Goal: Task Accomplishment & Management: Complete application form

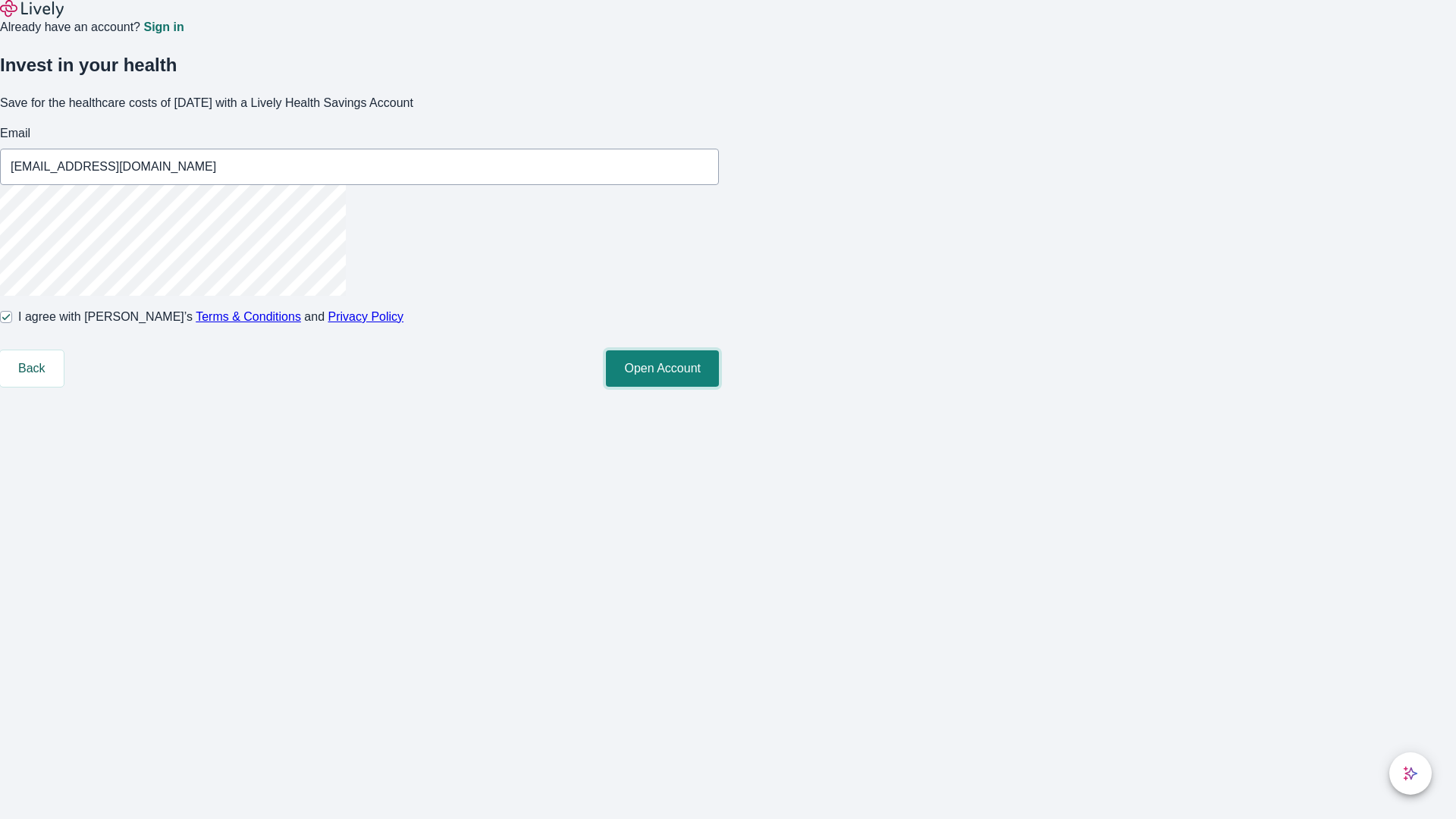
click at [719, 387] on button "Open Account" at bounding box center [662, 369] width 113 height 36
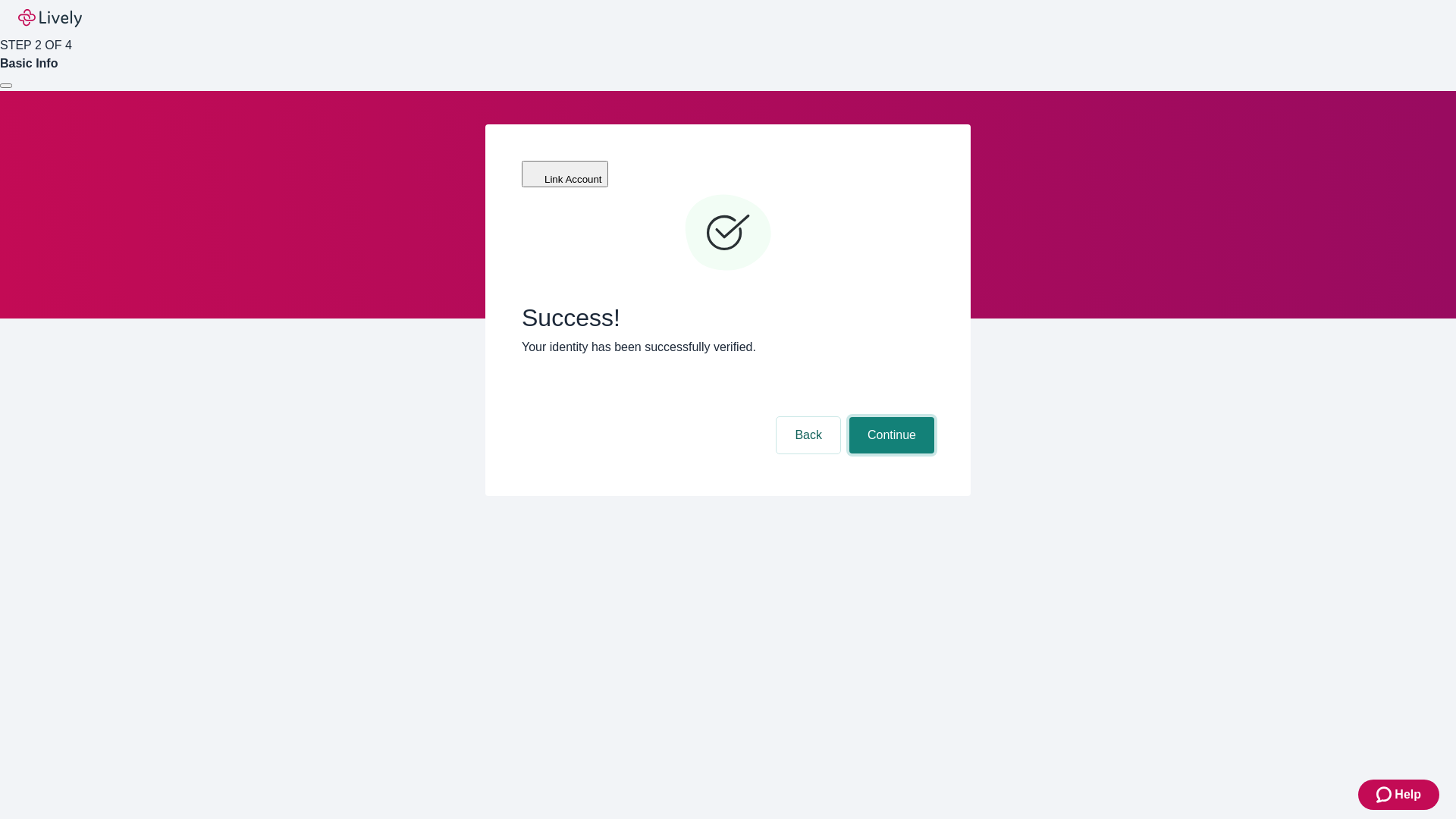
click at [889, 417] on button "Continue" at bounding box center [891, 435] width 85 height 36
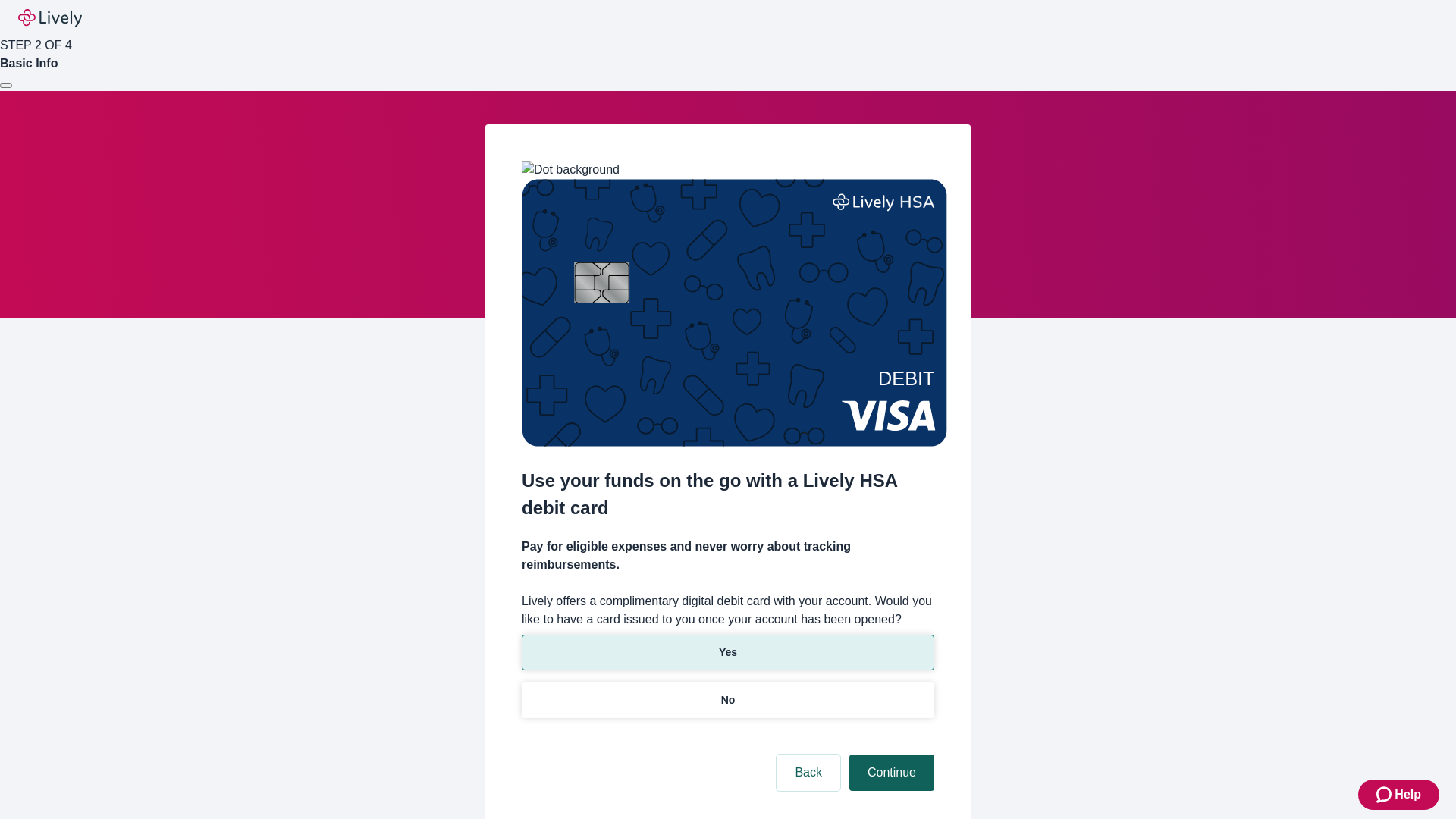
click at [728, 645] on p "Yes" at bounding box center [728, 653] width 18 height 16
click at [889, 754] on button "Continue" at bounding box center [891, 772] width 85 height 36
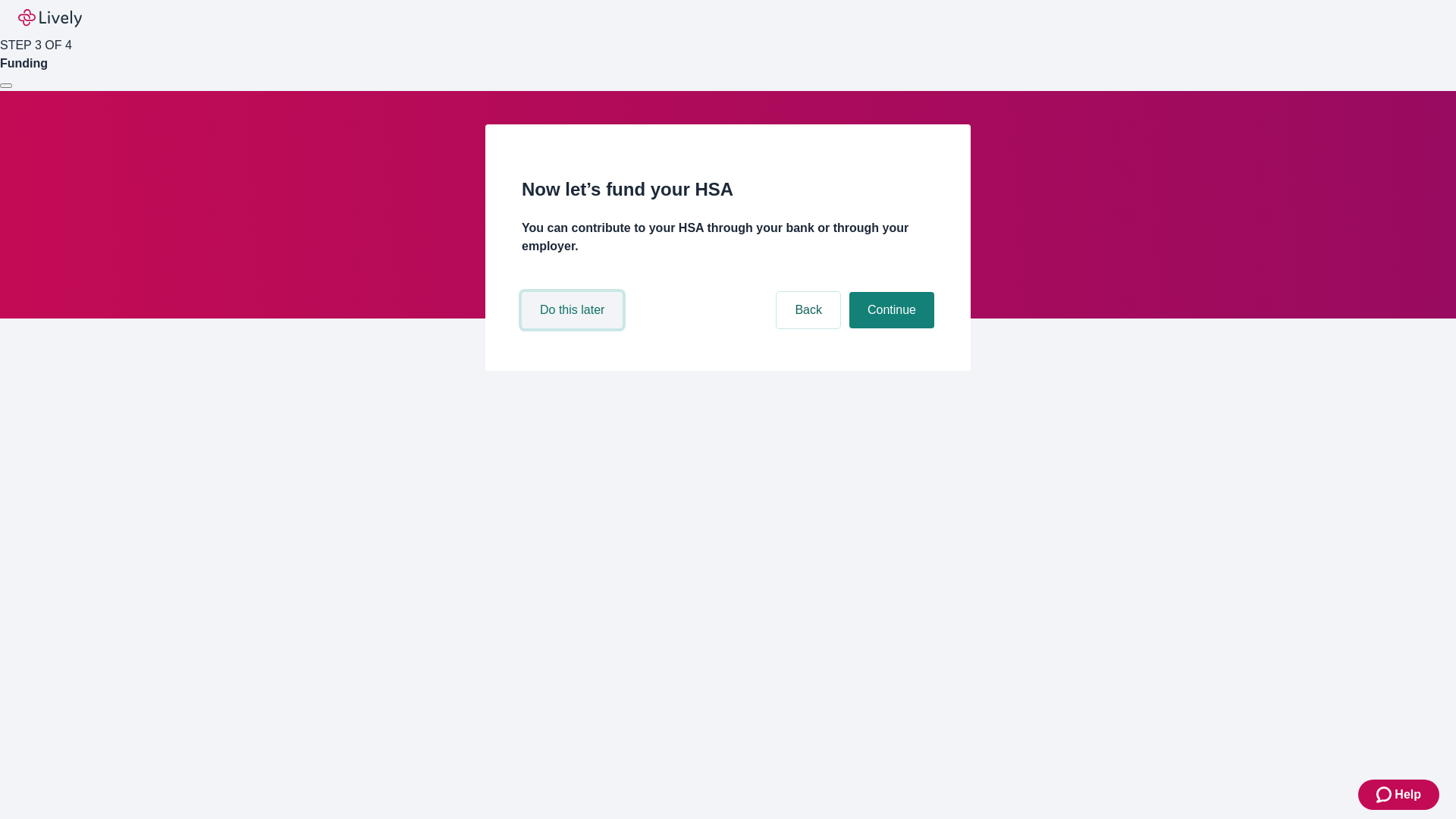
click at [574, 329] on button "Do this later" at bounding box center [572, 310] width 101 height 36
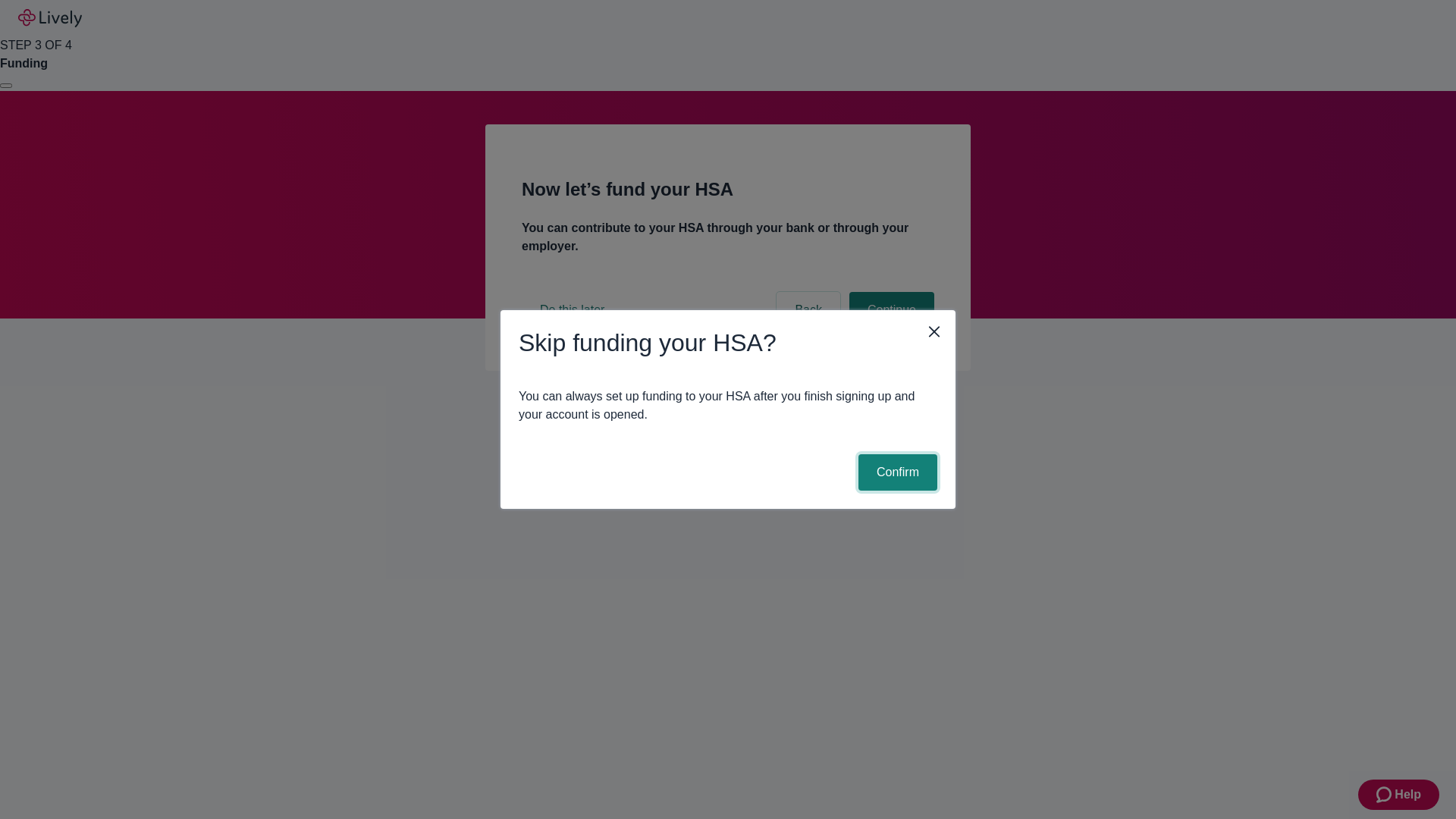
click at [896, 472] on button "Confirm" at bounding box center [898, 472] width 79 height 36
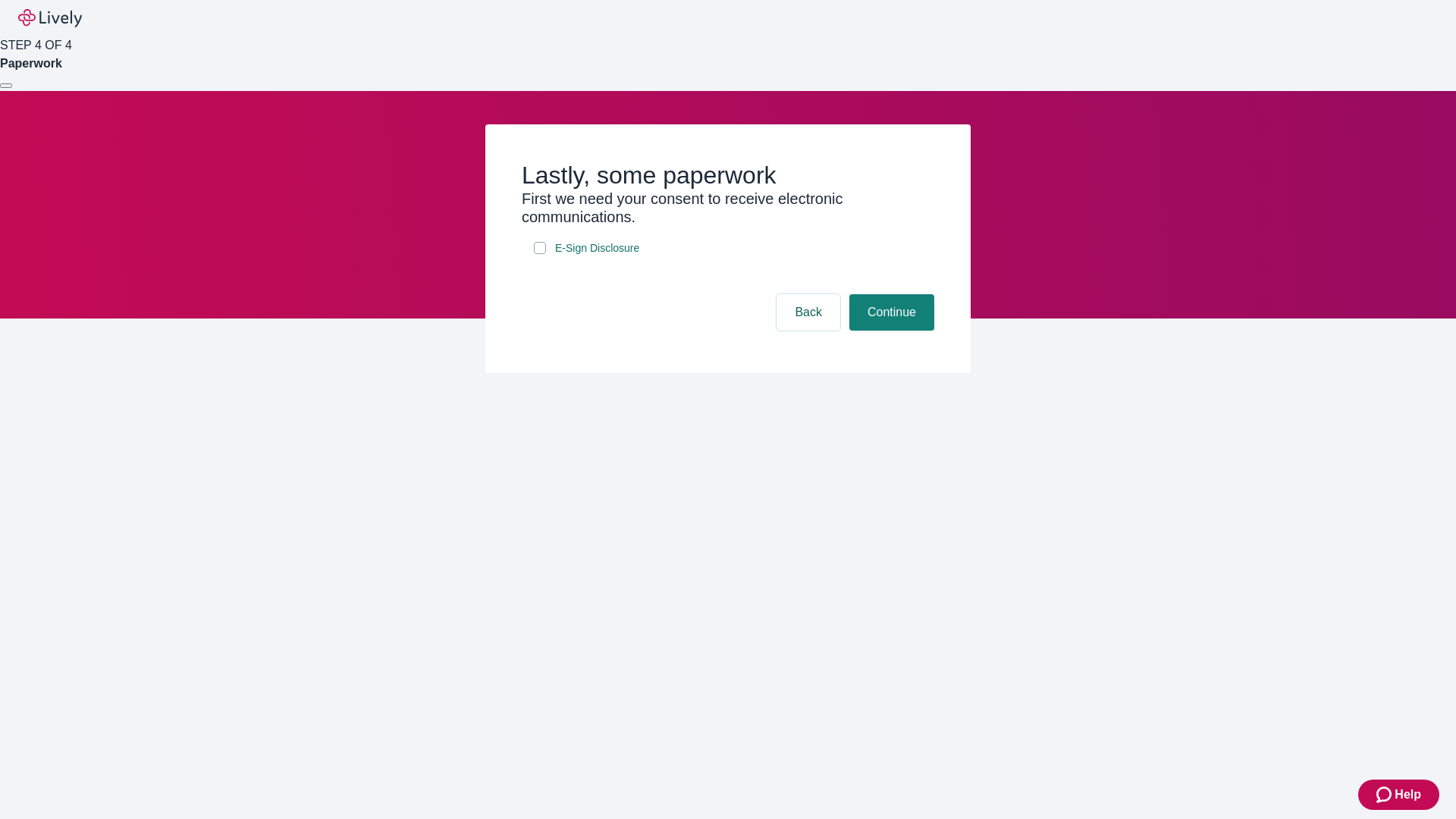
click at [539, 254] on input "E-Sign Disclosure" at bounding box center [539, 248] width 12 height 12
checkbox input "true"
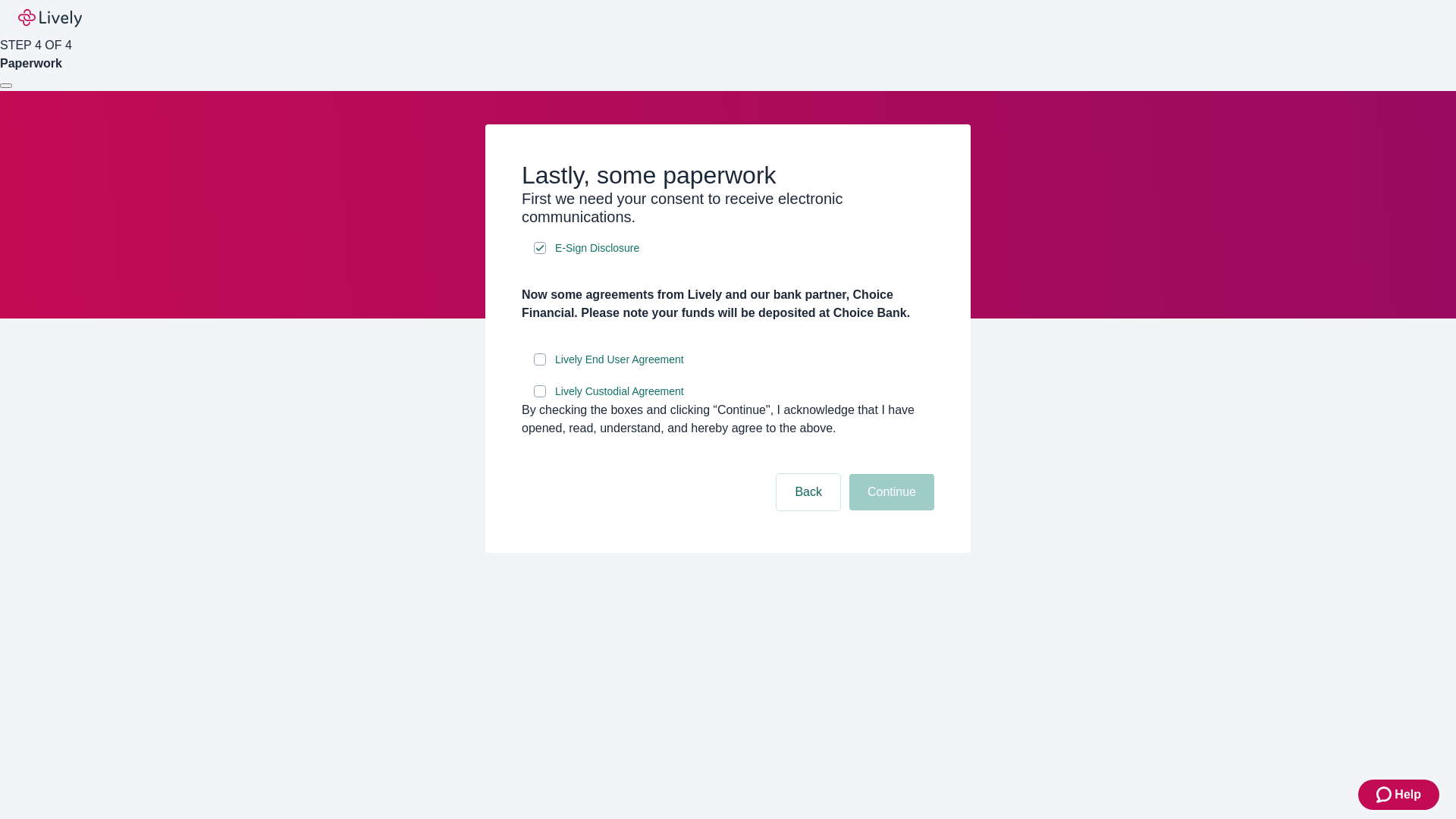
click at [539, 366] on input "Lively End User Agreement" at bounding box center [539, 359] width 12 height 12
checkbox input "true"
click at [539, 397] on input "Lively Custodial Agreement" at bounding box center [539, 391] width 12 height 12
checkbox input "true"
click at [889, 510] on button "Continue" at bounding box center [891, 492] width 85 height 36
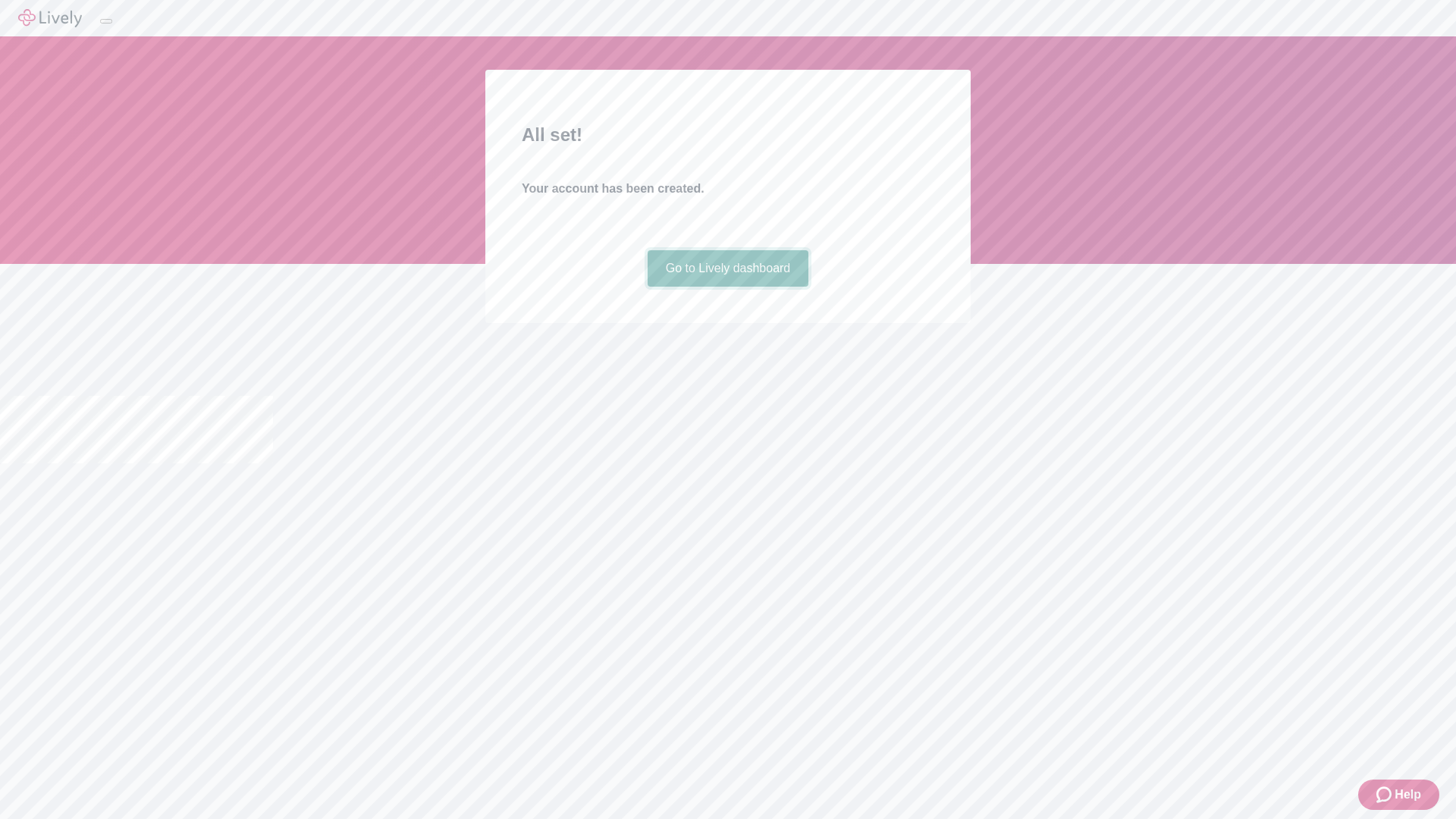
click at [728, 287] on link "Go to Lively dashboard" at bounding box center [728, 268] width 161 height 36
